Goal: Download file/media

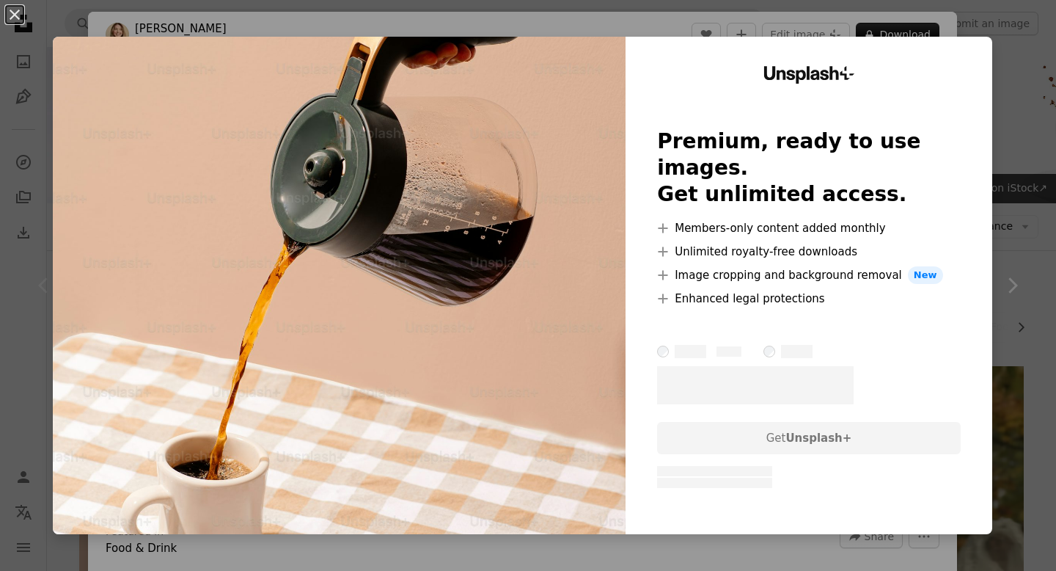
scroll to position [128, 0]
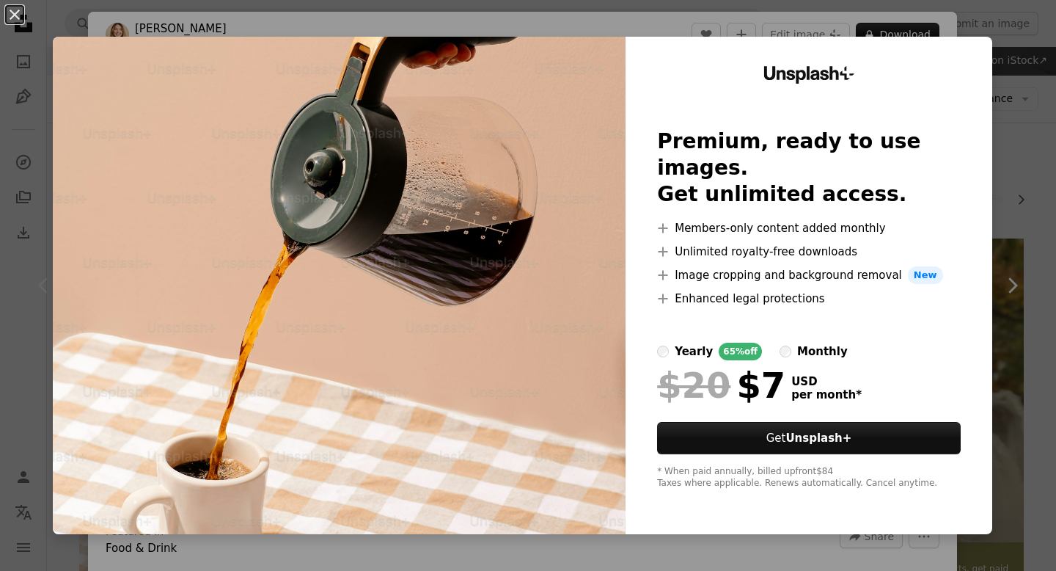
click at [1054, 268] on div "An X shape Unsplash+ Premium, ready to use images. Get unlimited access. A plus…" at bounding box center [528, 285] width 1056 height 571
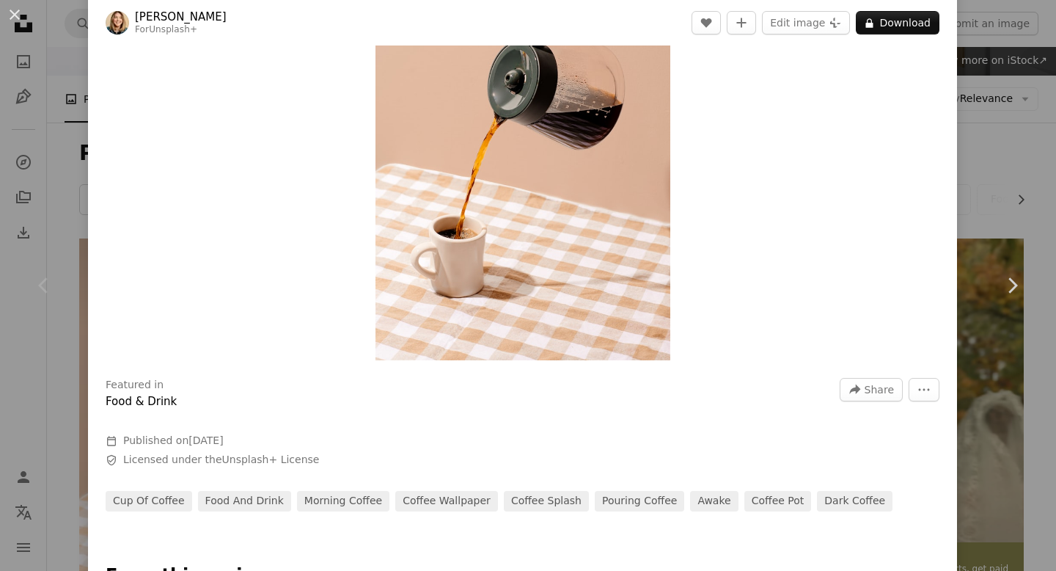
scroll to position [21, 0]
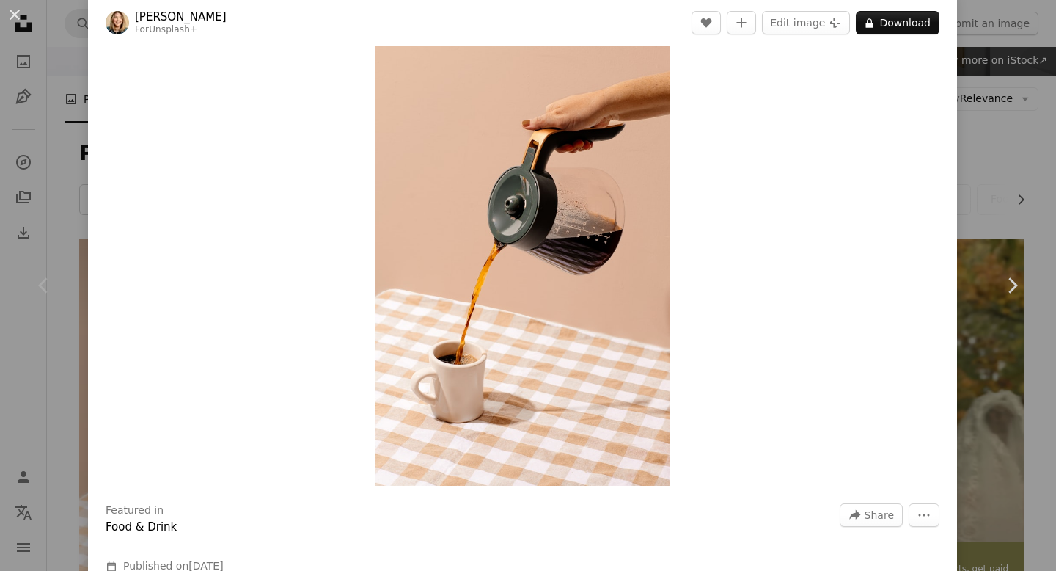
click at [1005, 30] on div "An X shape Chevron left Chevron right [PERSON_NAME] For Unsplash+ A heart A plu…" at bounding box center [528, 285] width 1056 height 571
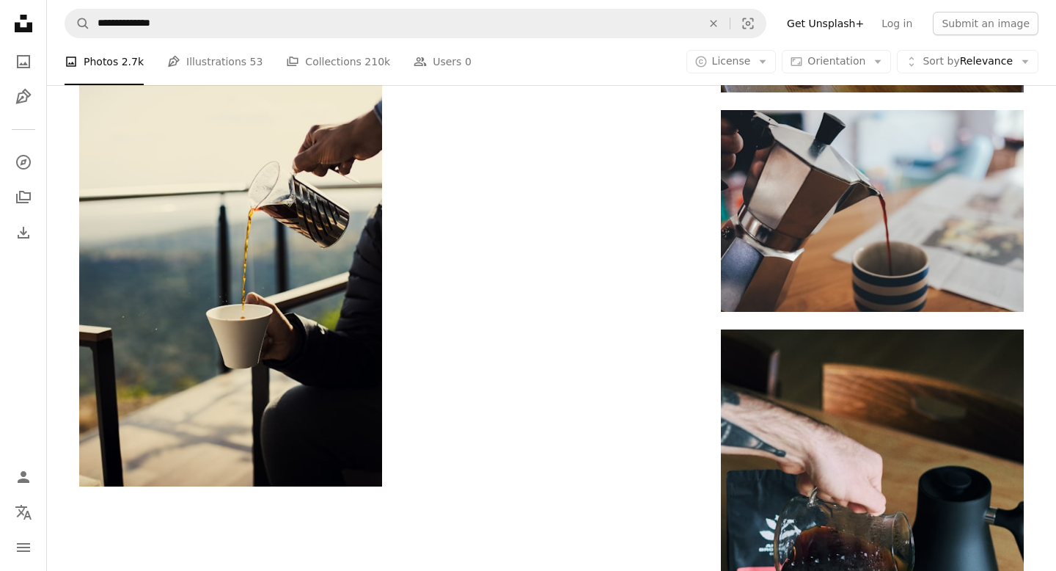
scroll to position [2774, 0]
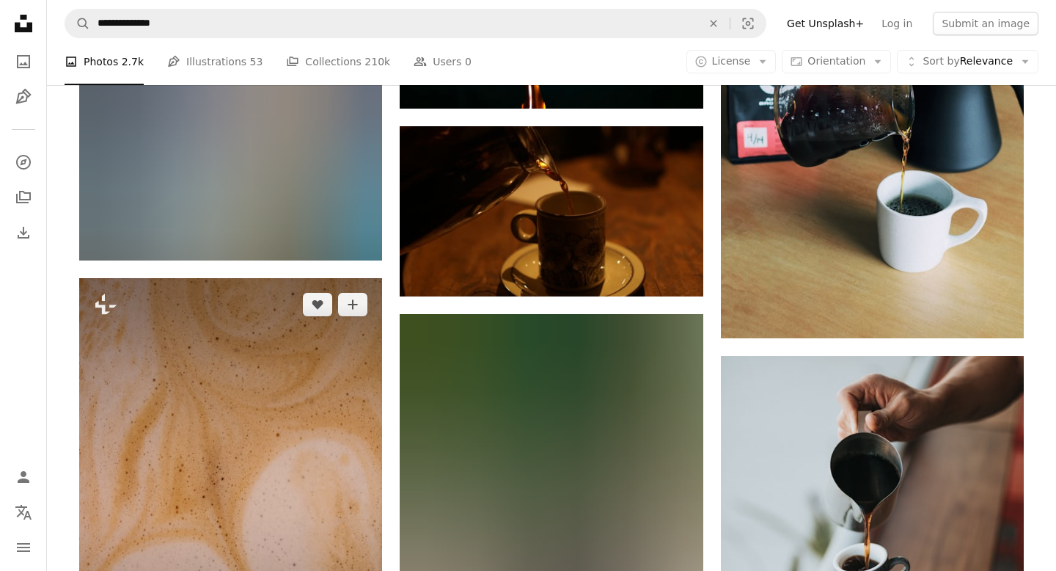
scroll to position [3185, 0]
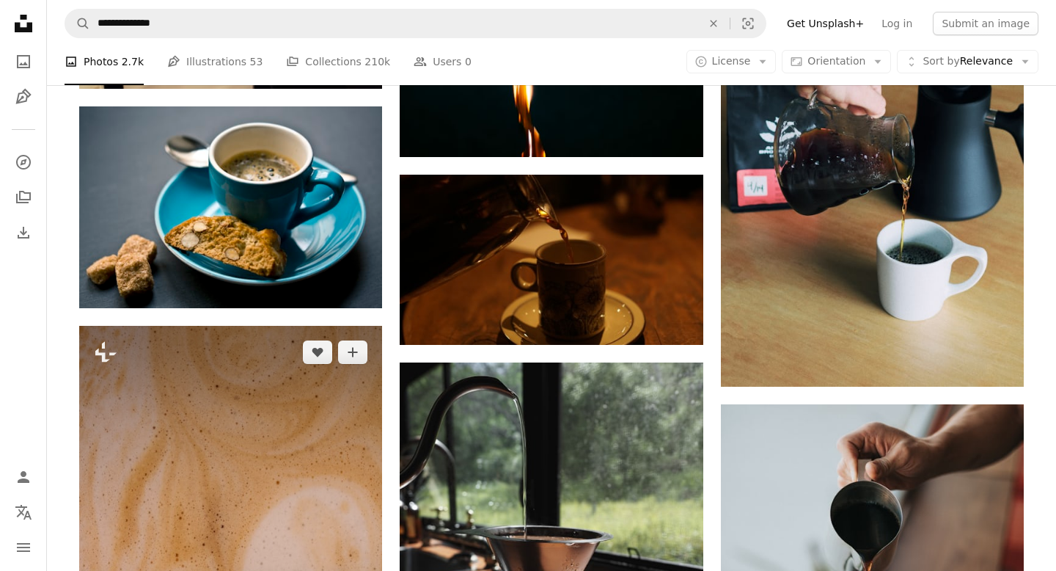
click at [217, 351] on img at bounding box center [230, 553] width 303 height 455
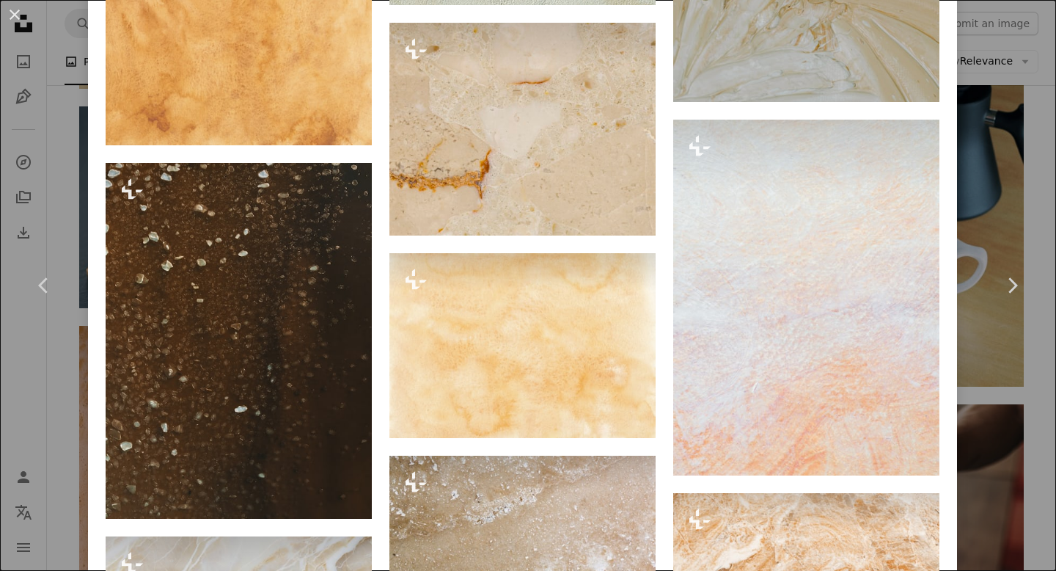
scroll to position [2220, 0]
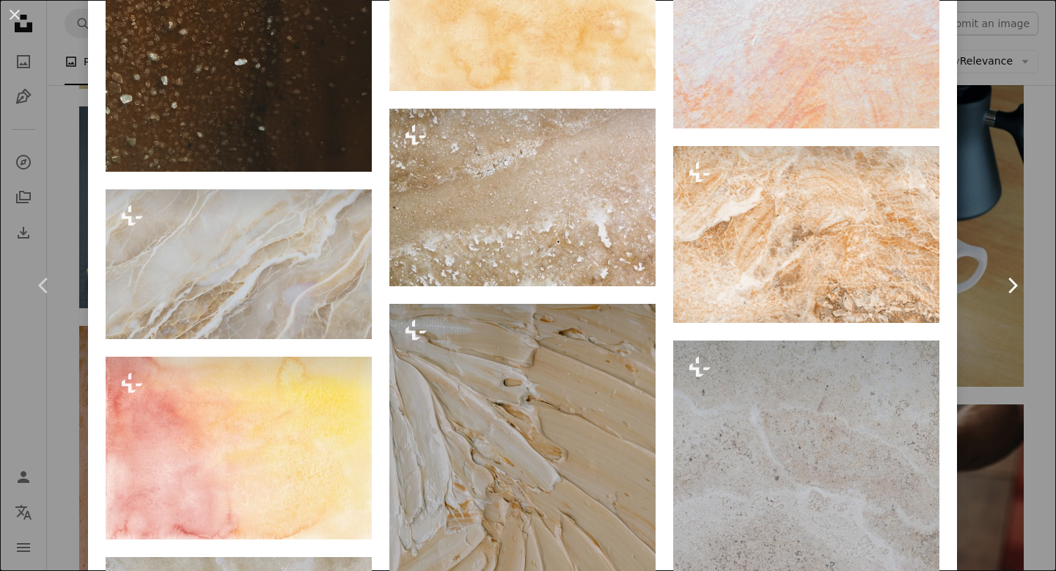
click at [1038, 309] on link "Chevron right" at bounding box center [1012, 285] width 88 height 141
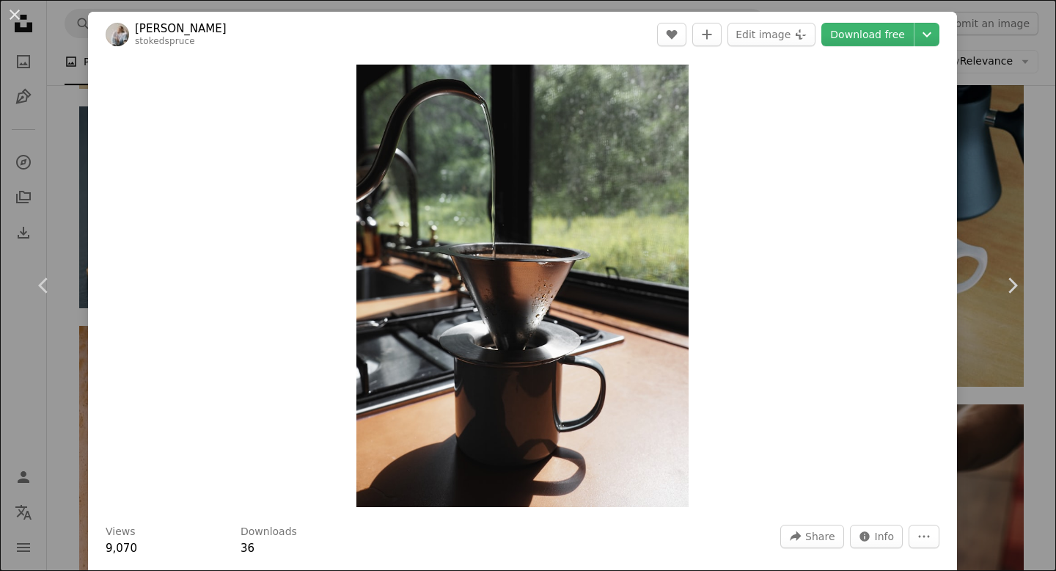
click at [994, 370] on div "An X shape Chevron left Chevron right [PERSON_NAME] stokedspruce A heart A plus…" at bounding box center [528, 285] width 1056 height 571
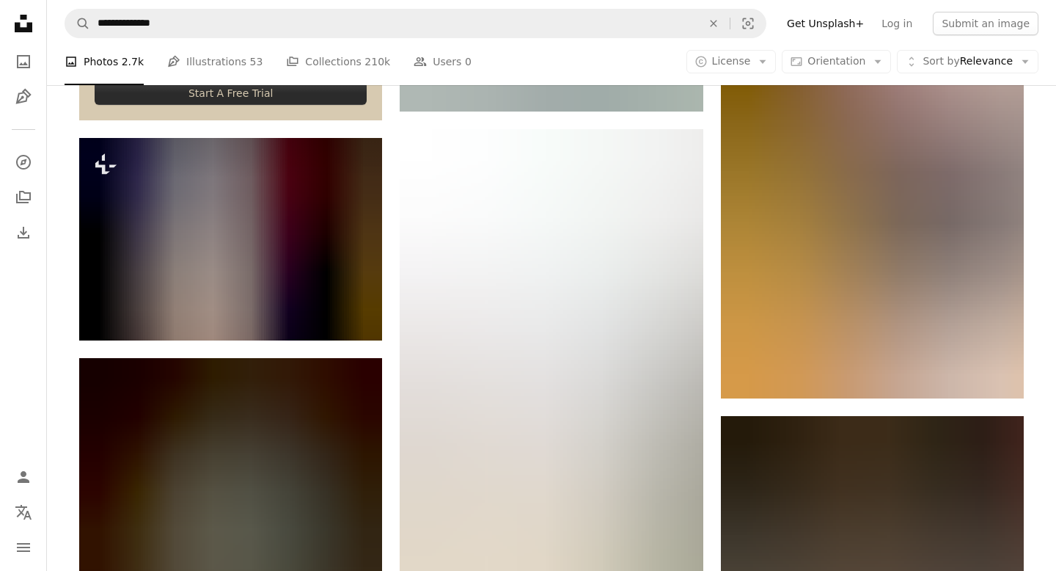
scroll to position [4524, 0]
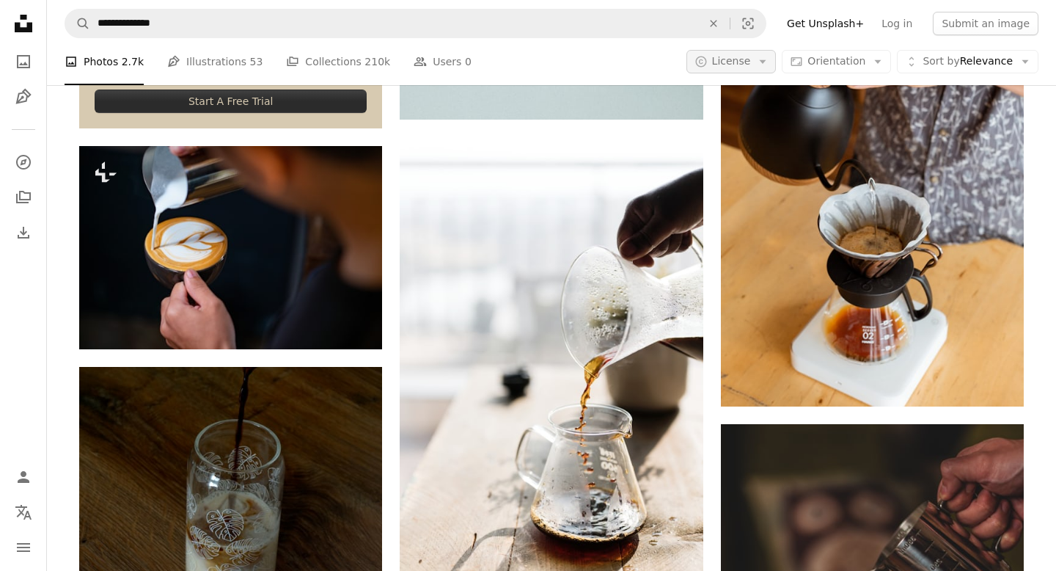
click at [767, 59] on icon "Arrow down" at bounding box center [762, 61] width 13 height 13
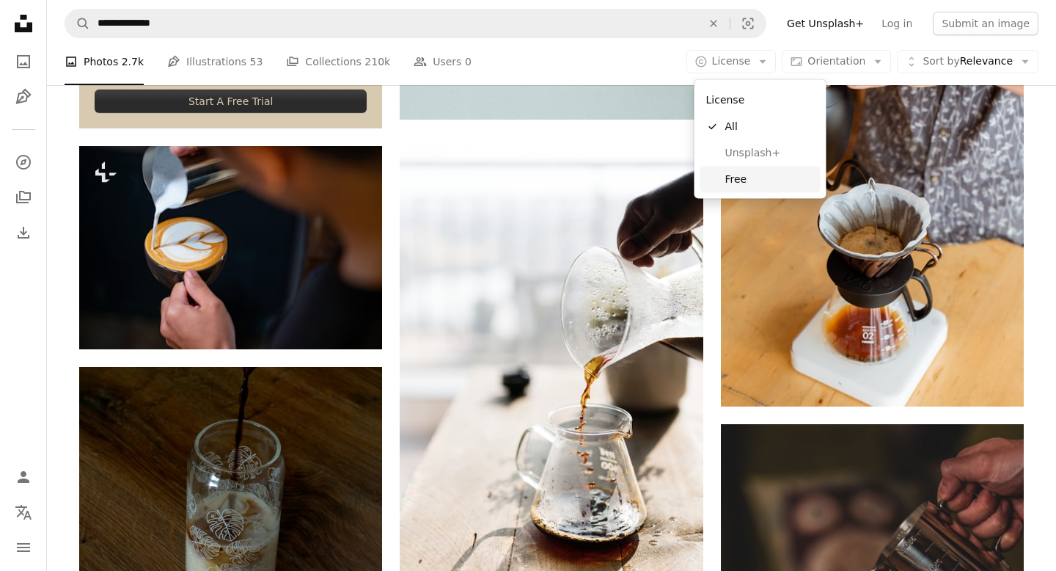
click at [768, 172] on span "Free" at bounding box center [769, 179] width 89 height 15
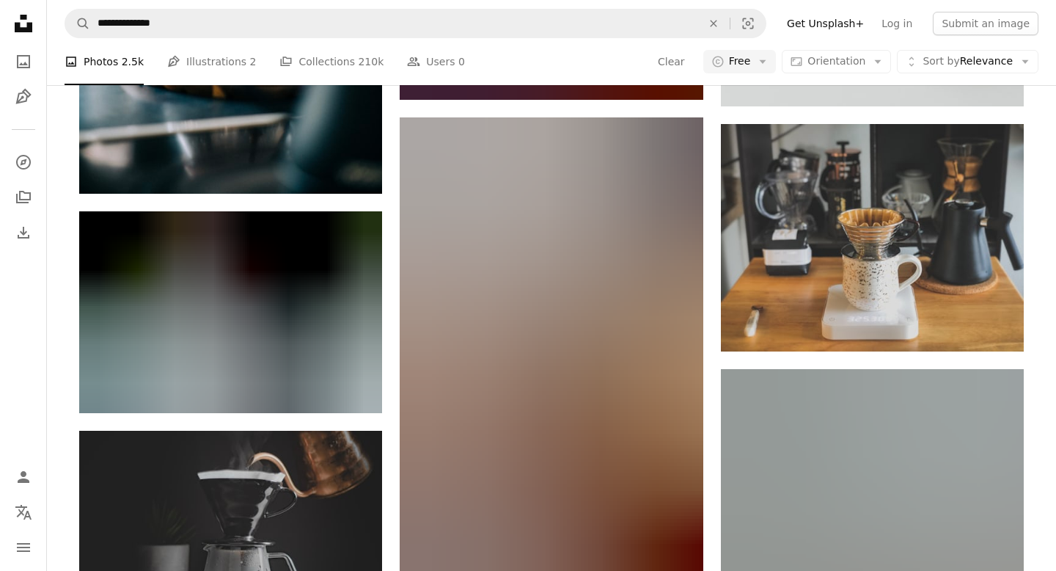
scroll to position [12222, 0]
